Goal: Check status: Check status

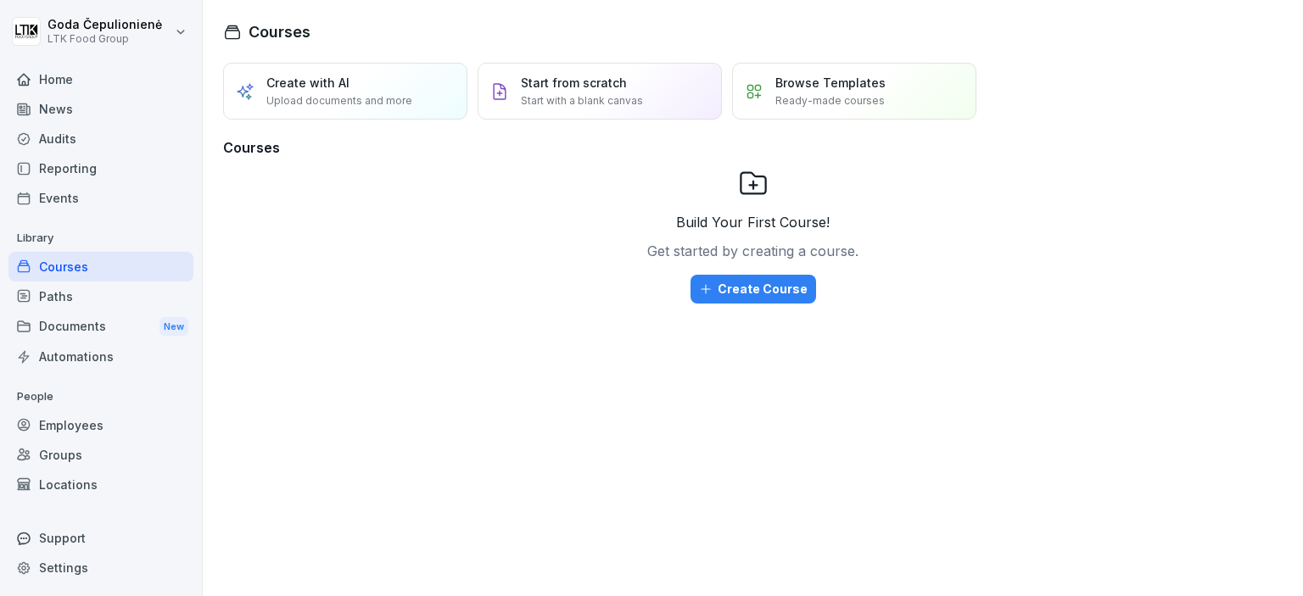
click at [129, 418] on div "Employees" at bounding box center [100, 426] width 185 height 30
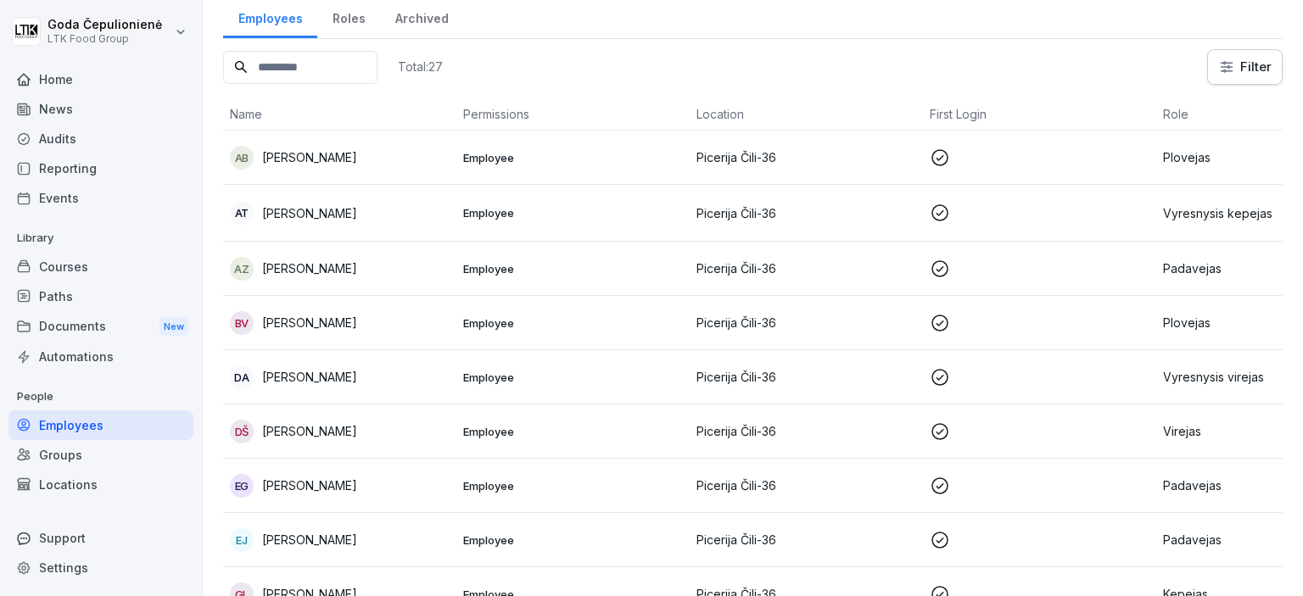
scroll to position [113, 0]
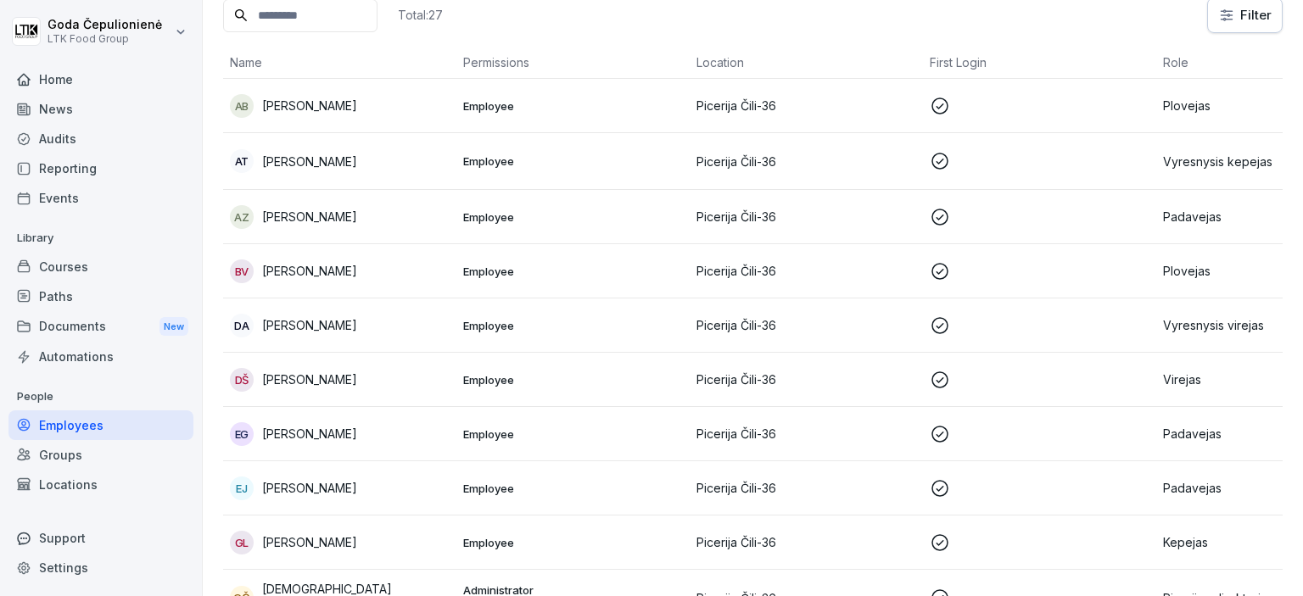
click at [400, 508] on td "[PERSON_NAME]" at bounding box center [339, 488] width 233 height 54
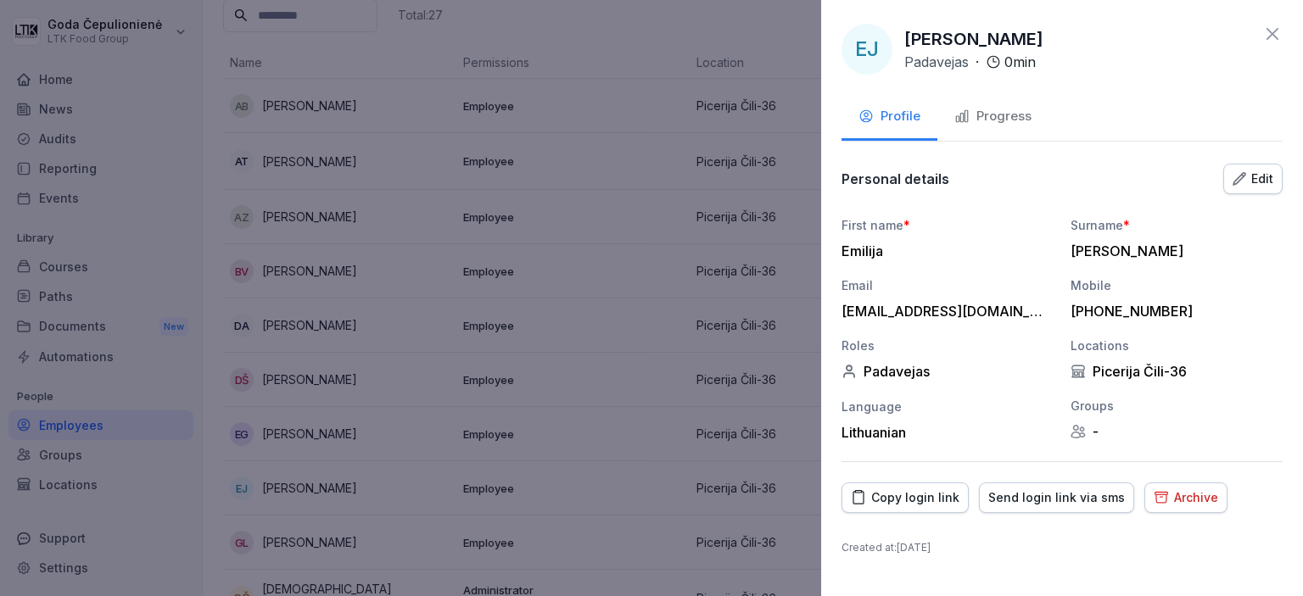
click at [1004, 104] on button "Progress" at bounding box center [992, 118] width 111 height 46
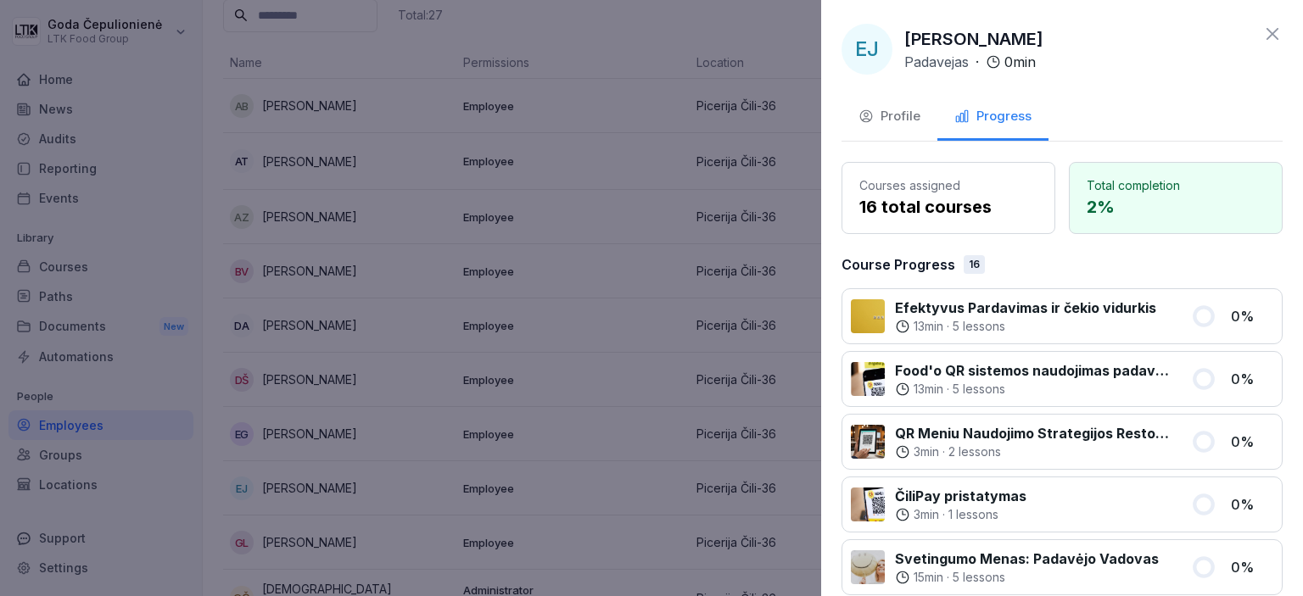
click at [1262, 28] on icon at bounding box center [1272, 34] width 20 height 20
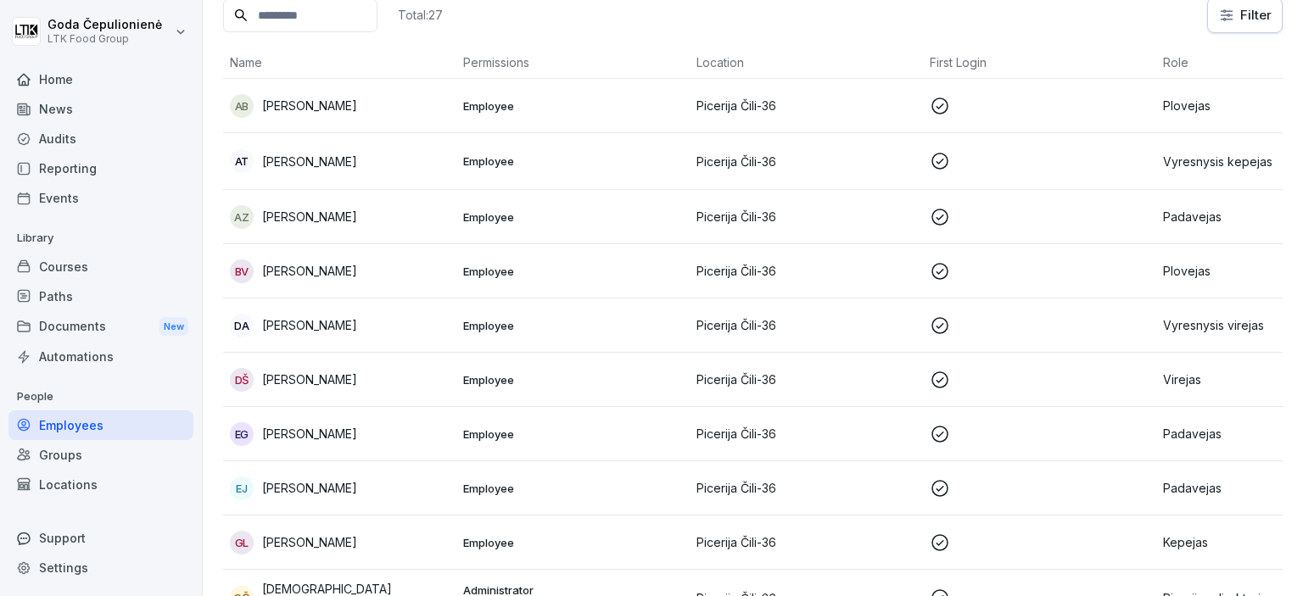
click at [339, 422] on div "EG [PERSON_NAME]" at bounding box center [340, 434] width 220 height 24
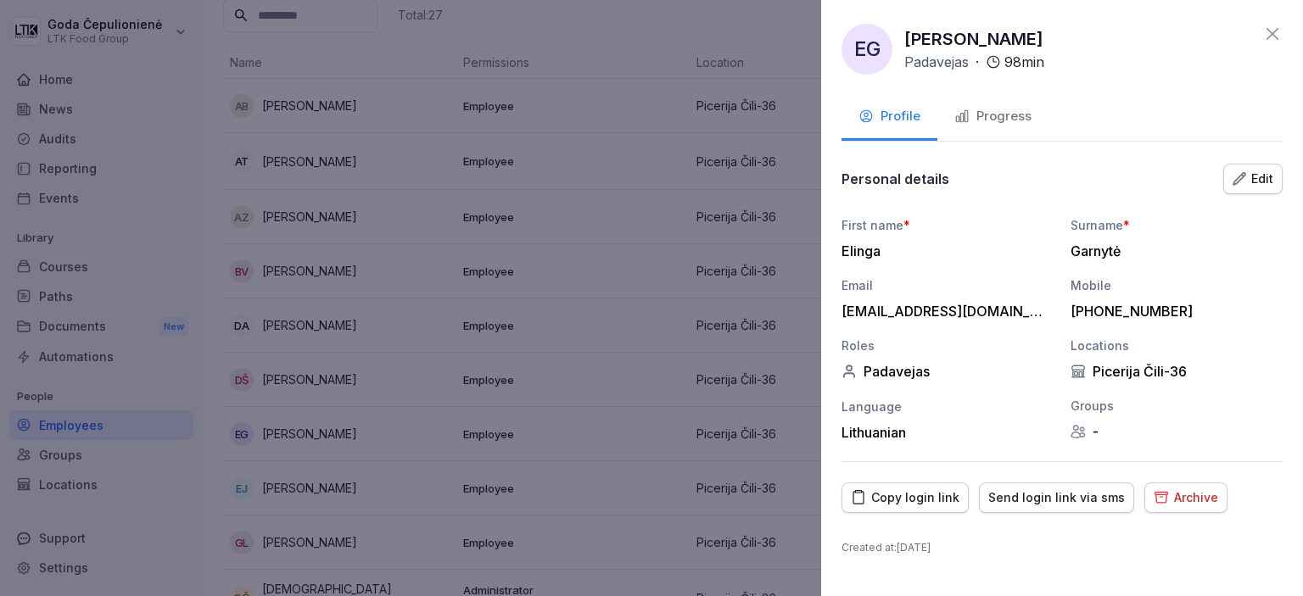
click at [1005, 108] on div "Progress" at bounding box center [992, 117] width 77 height 20
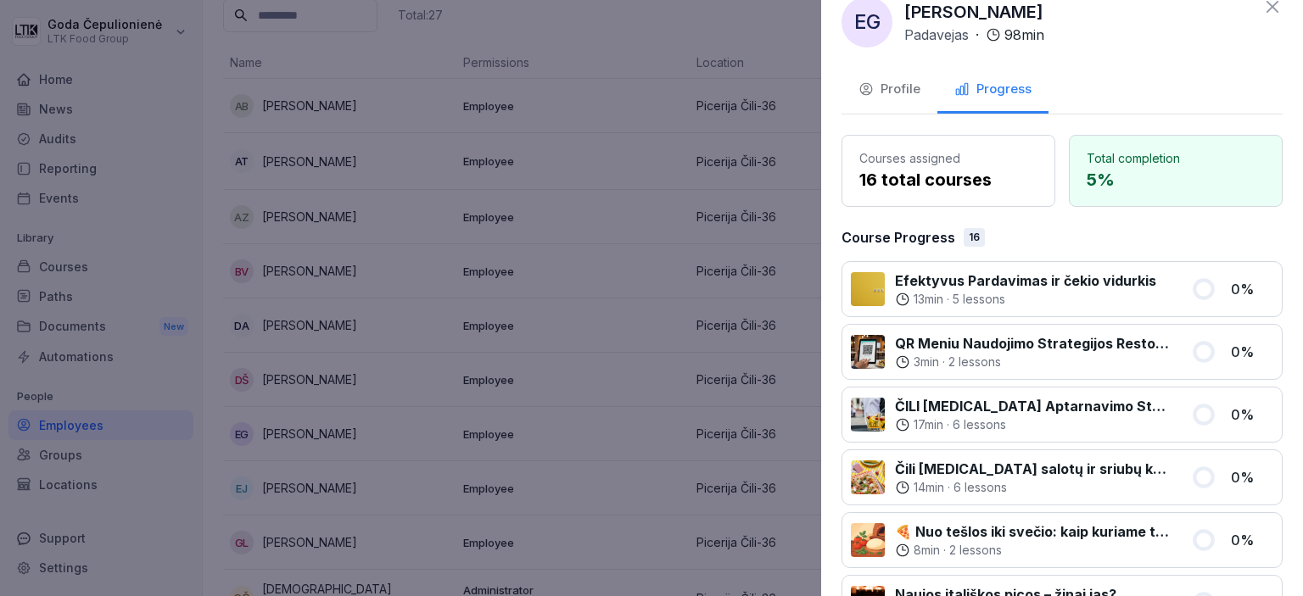
scroll to position [0, 0]
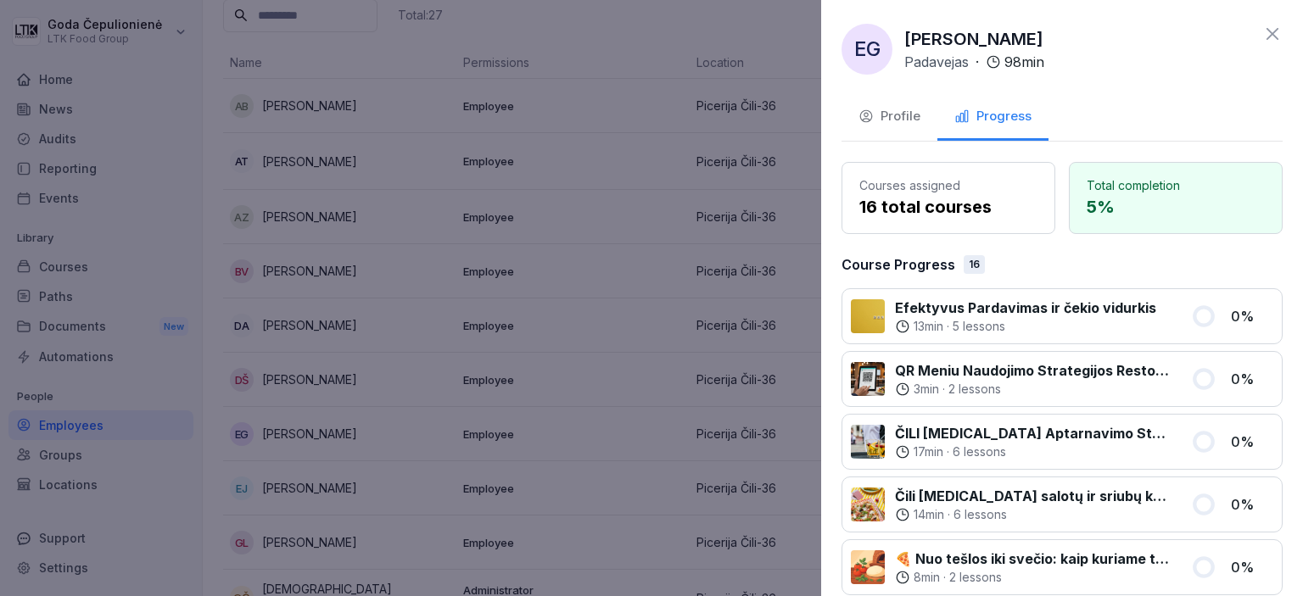
click at [1262, 40] on icon at bounding box center [1272, 34] width 20 height 20
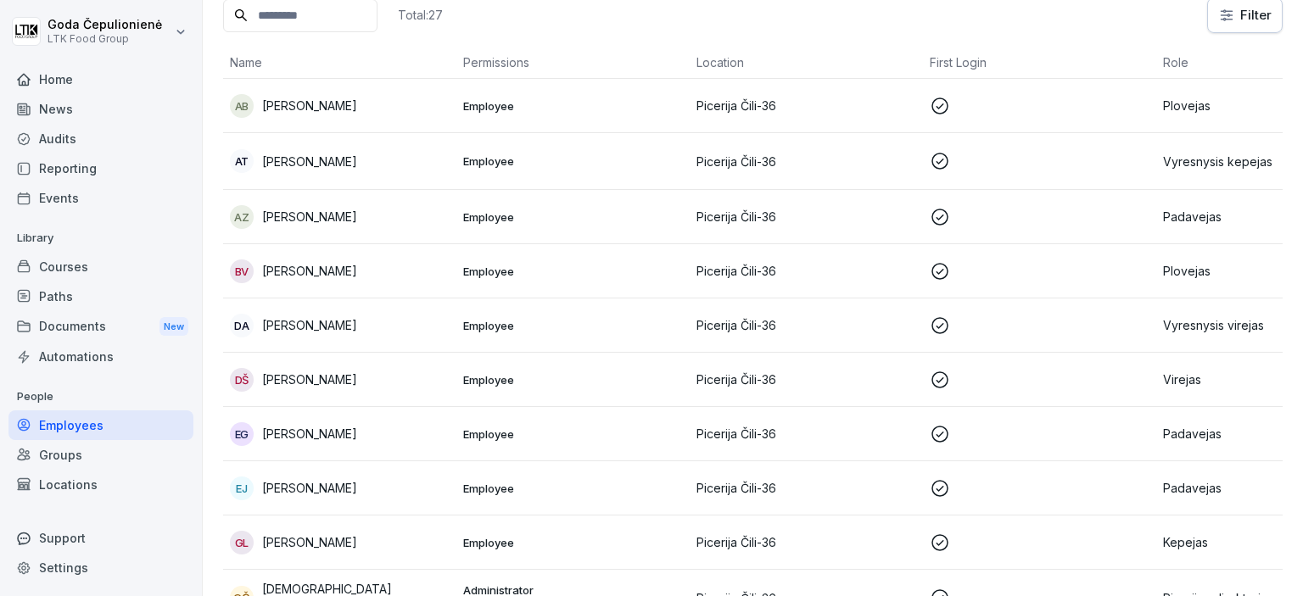
click at [346, 479] on p "[PERSON_NAME]" at bounding box center [309, 488] width 95 height 18
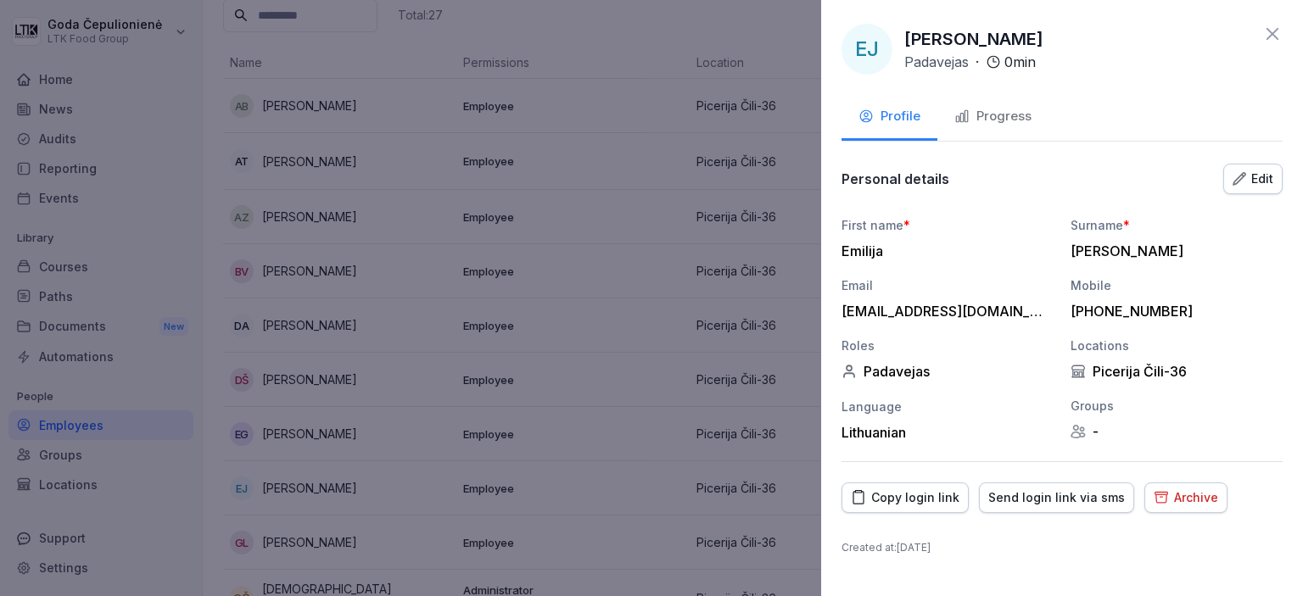
click at [1031, 119] on button "Progress" at bounding box center [992, 118] width 111 height 46
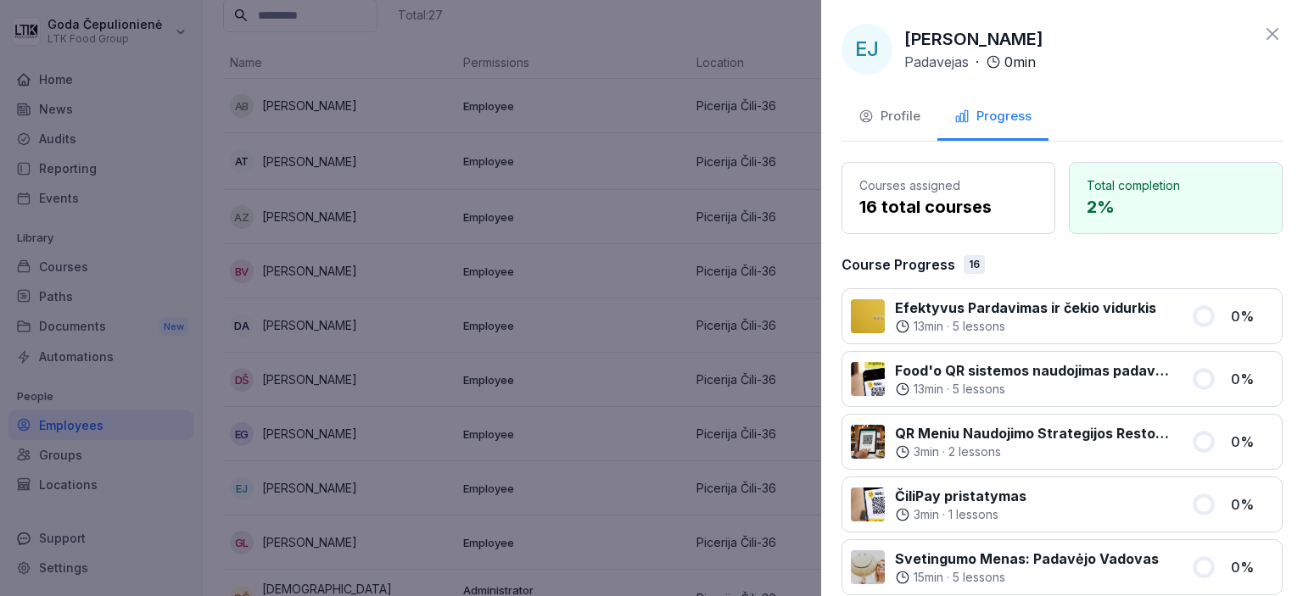
click at [1192, 220] on div "Total completion 2 %" at bounding box center [1176, 198] width 214 height 72
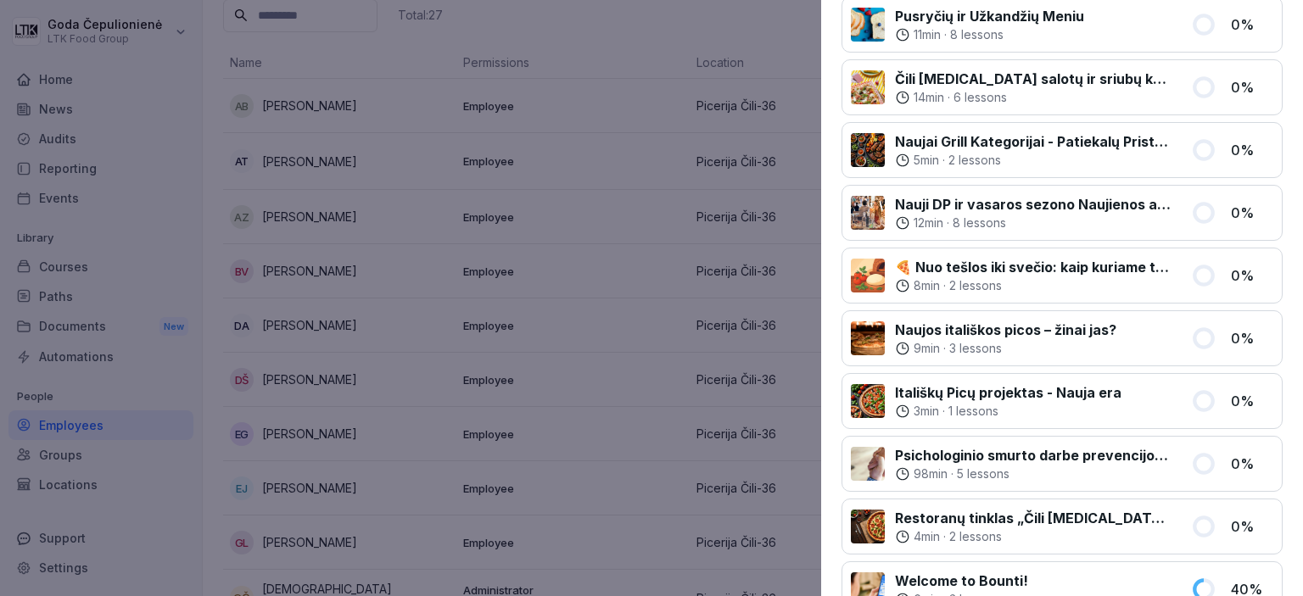
scroll to position [880, 0]
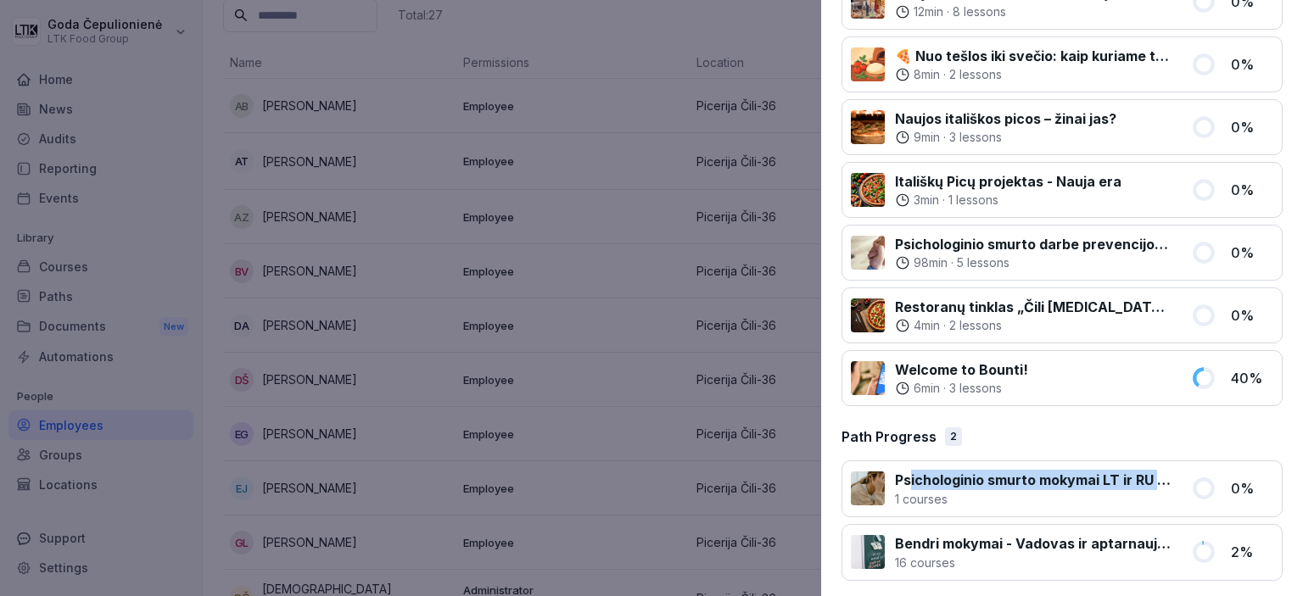
drag, startPoint x: 908, startPoint y: 471, endPoint x: 1183, endPoint y: 477, distance: 274.9
click at [1167, 472] on div "Psichologinio smurto mokymai LT ir RU - visos pareigybės 1 courses" at bounding box center [1016, 489] width 330 height 38
click at [1176, 488] on div "Psichologinio smurto mokymai LT ir RU - visos pareigybės 1 courses 0 %" at bounding box center [1061, 489] width 441 height 57
